Goal: Navigation & Orientation: Find specific page/section

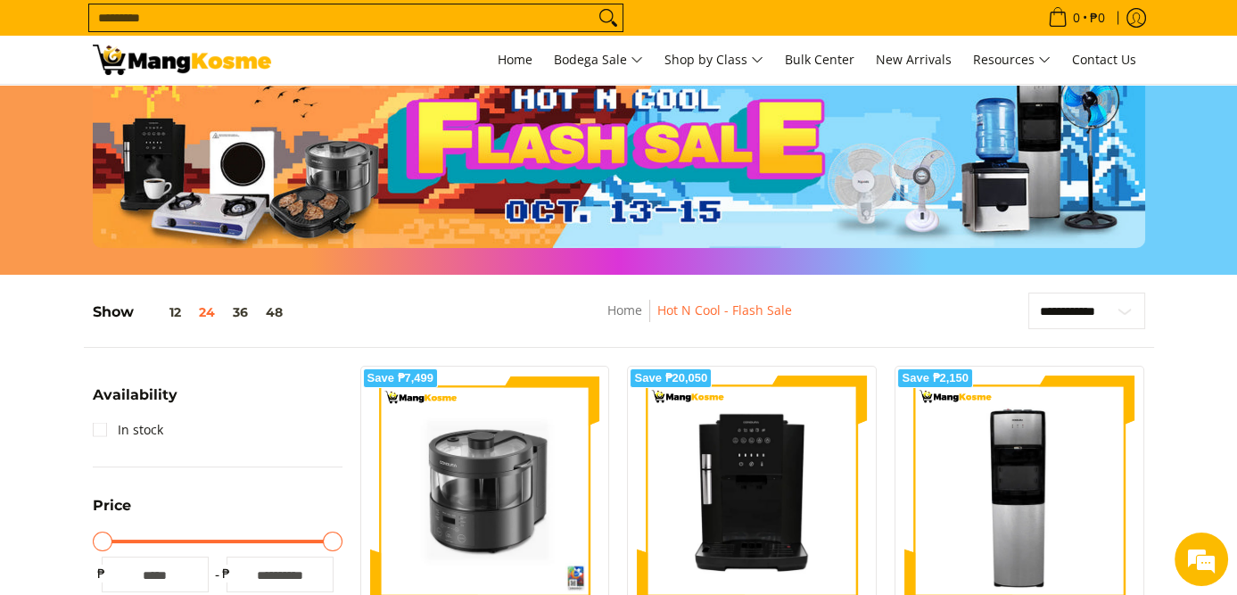
scroll to position [268, 0]
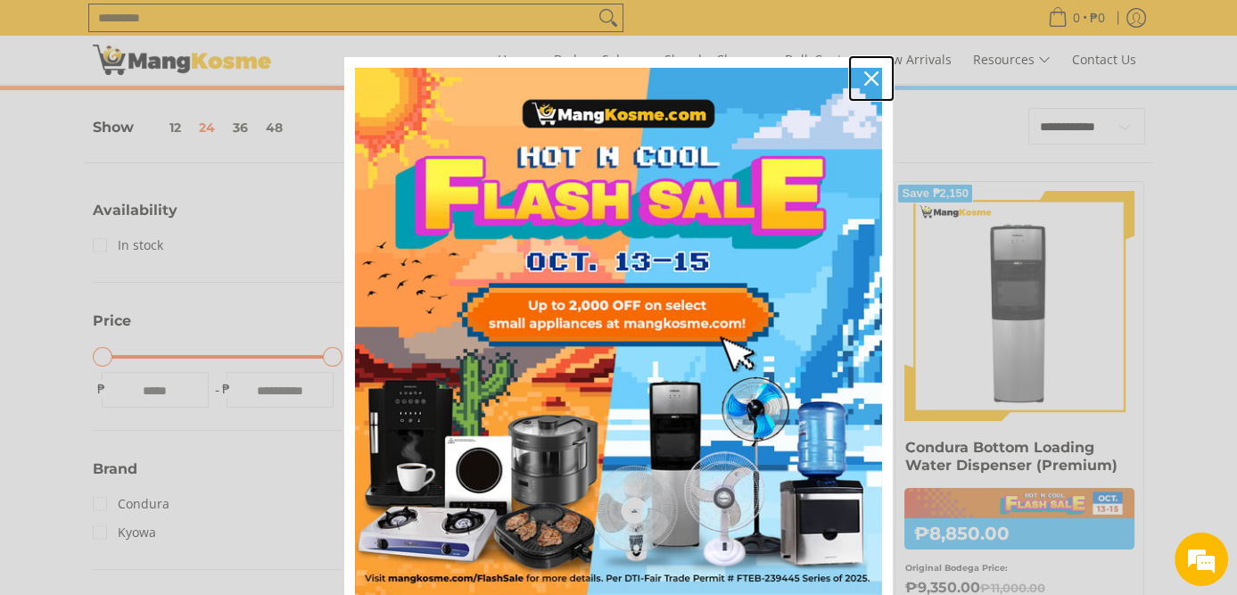
click at [871, 88] on div "Close" at bounding box center [871, 78] width 29 height 29
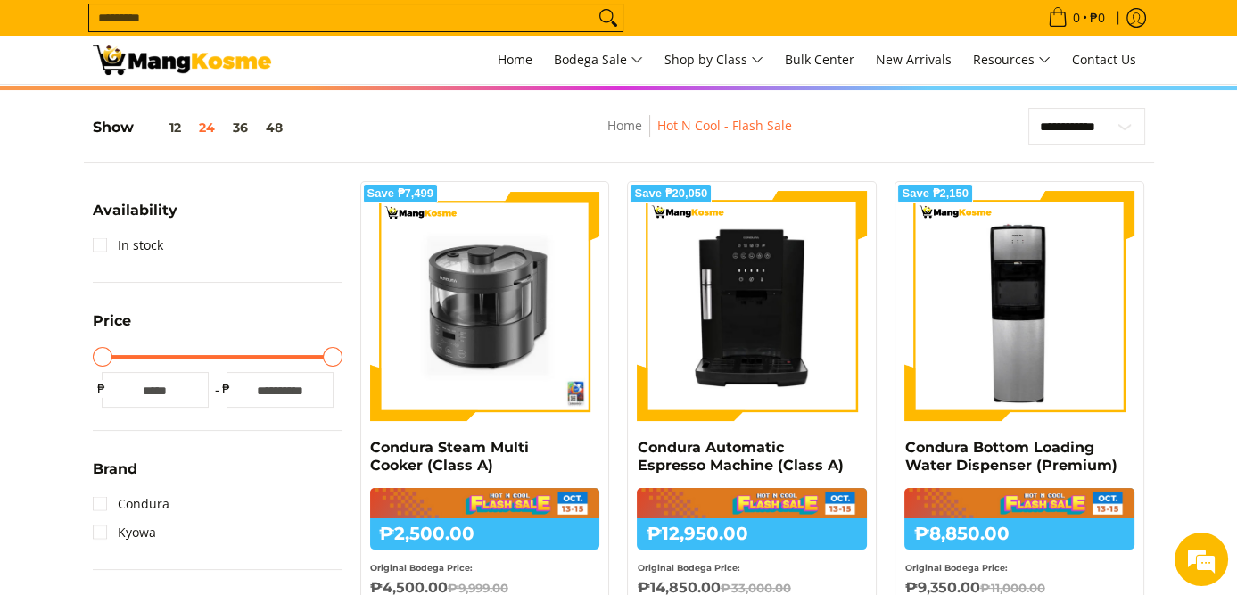
scroll to position [0, 0]
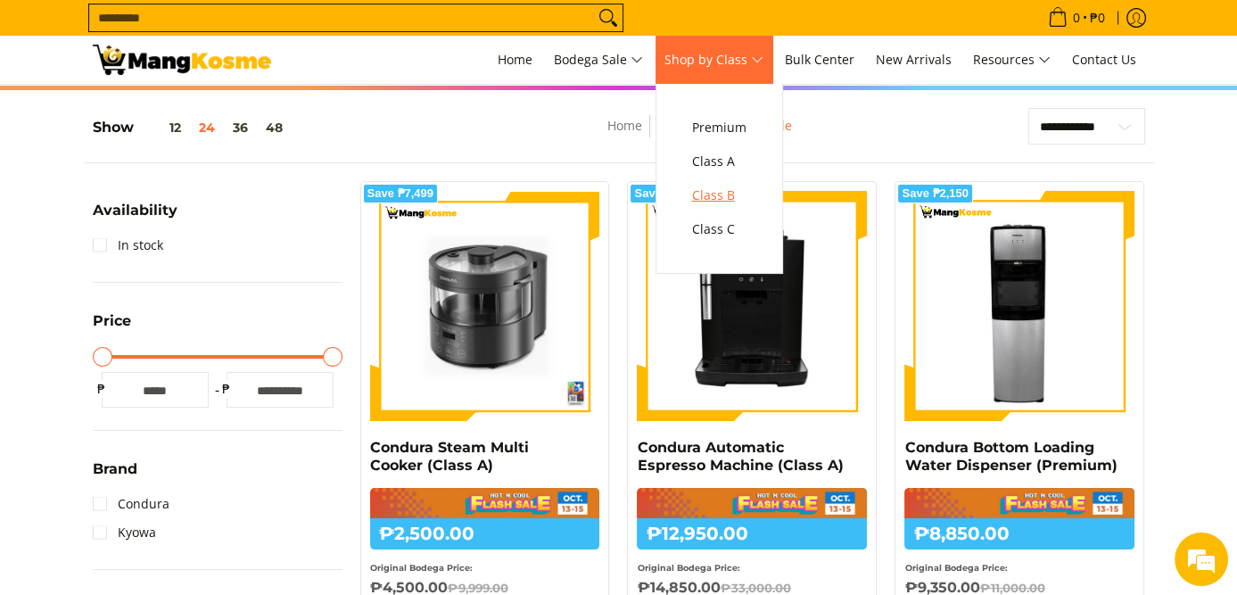
click at [722, 198] on span "Class B" at bounding box center [719, 196] width 54 height 22
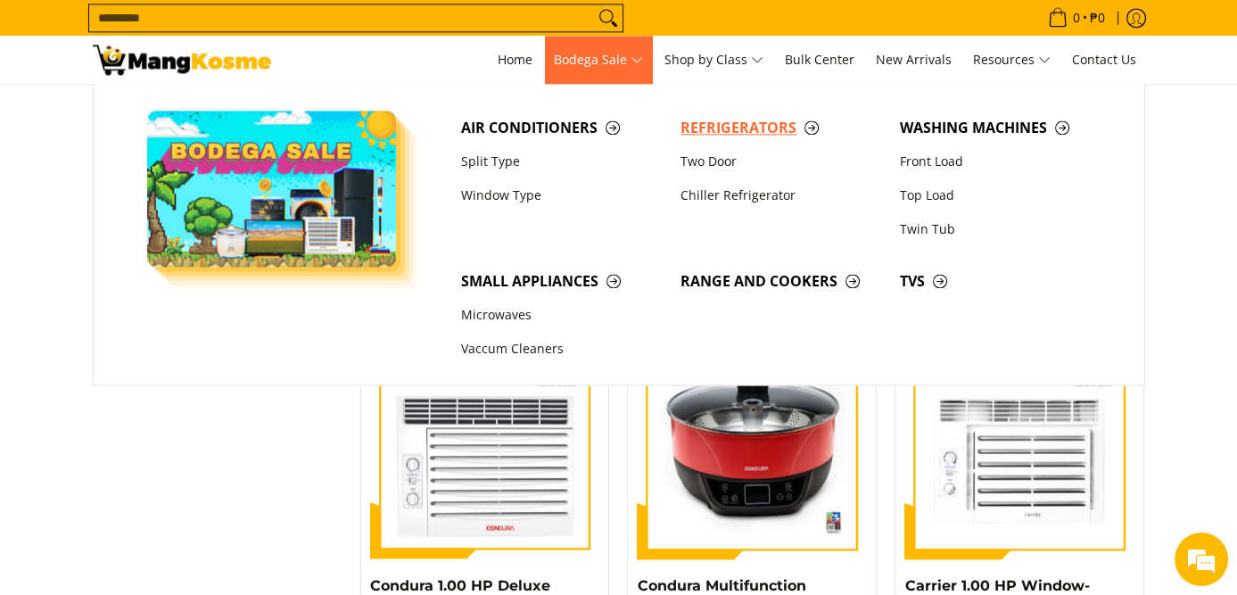
scroll to position [3479, 0]
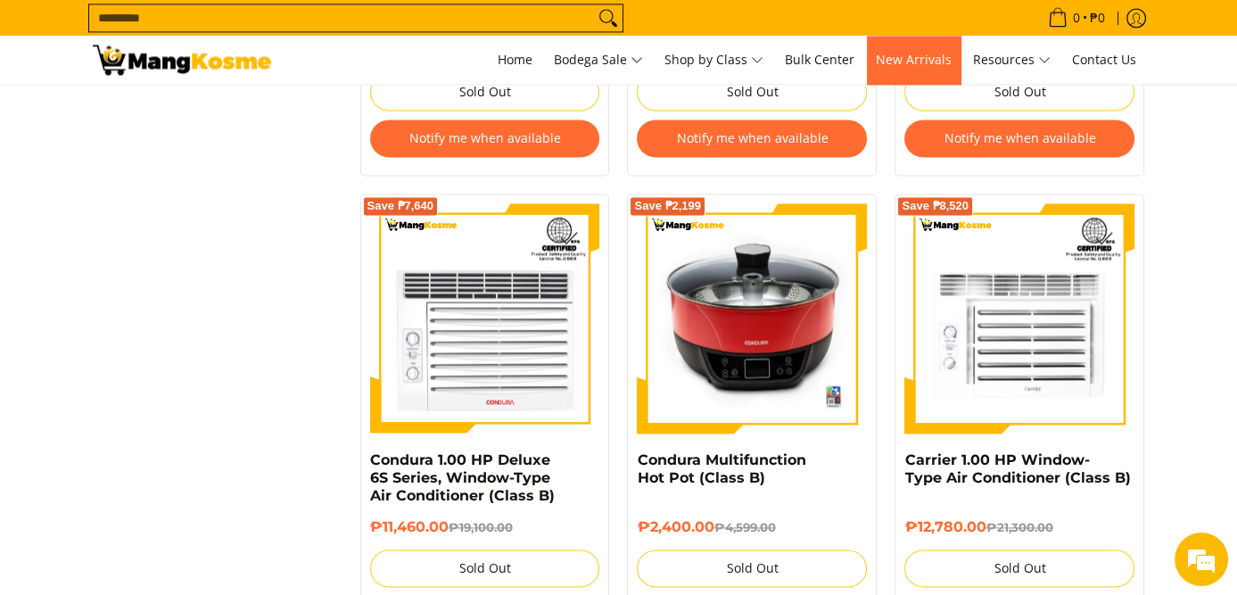
click at [896, 60] on span "New Arrivals" at bounding box center [914, 59] width 76 height 17
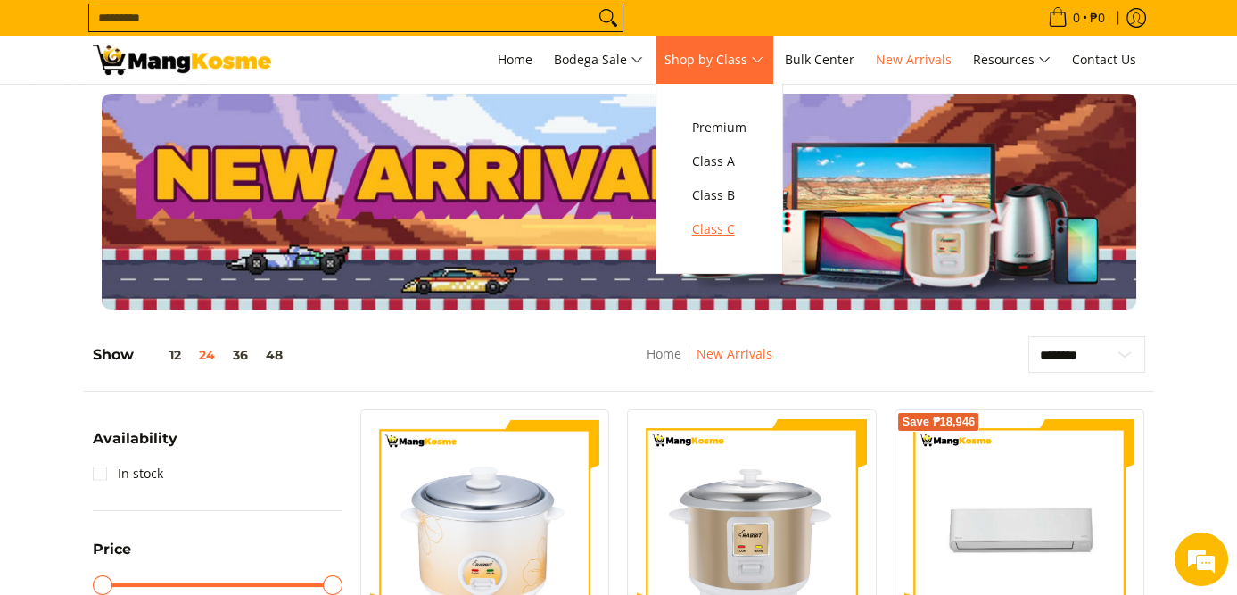
click at [730, 230] on span "Class C" at bounding box center [719, 230] width 54 height 22
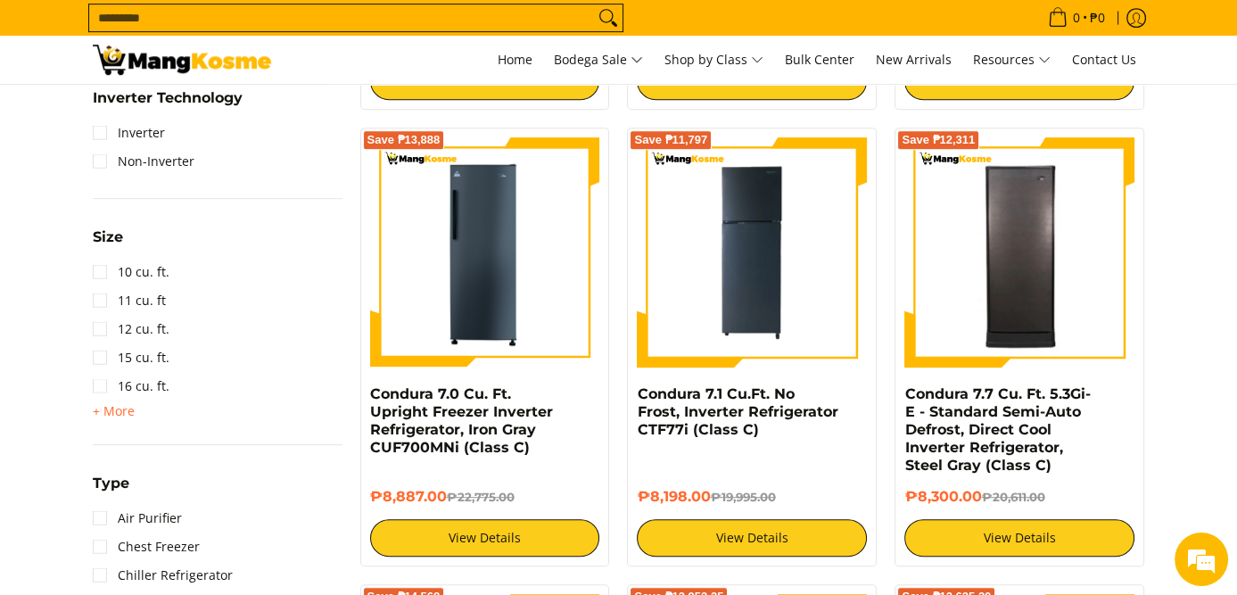
scroll to position [1249, 0]
